Goal: Find specific page/section: Find specific page/section

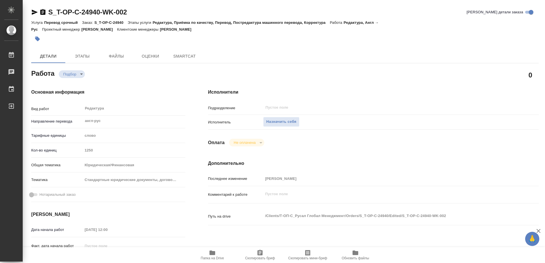
type textarea "x"
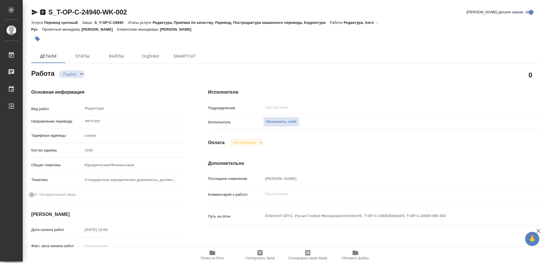
type textarea "x"
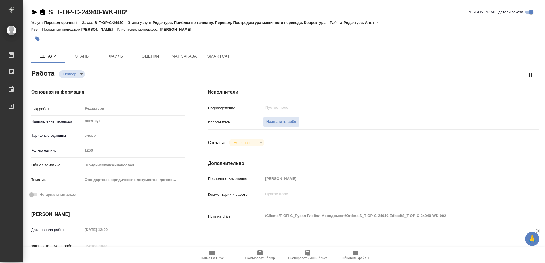
type textarea "x"
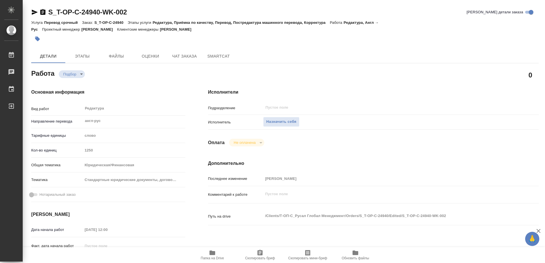
type textarea "x"
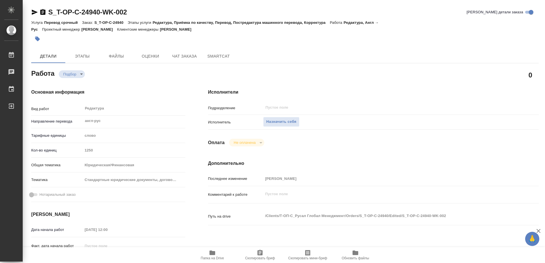
type textarea "x"
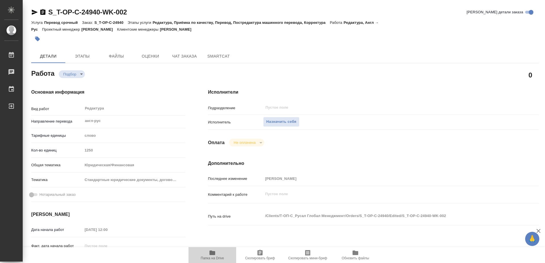
click at [214, 258] on span "Папка на Drive" at bounding box center [212, 259] width 23 height 4
